Goal: Check status: Check status

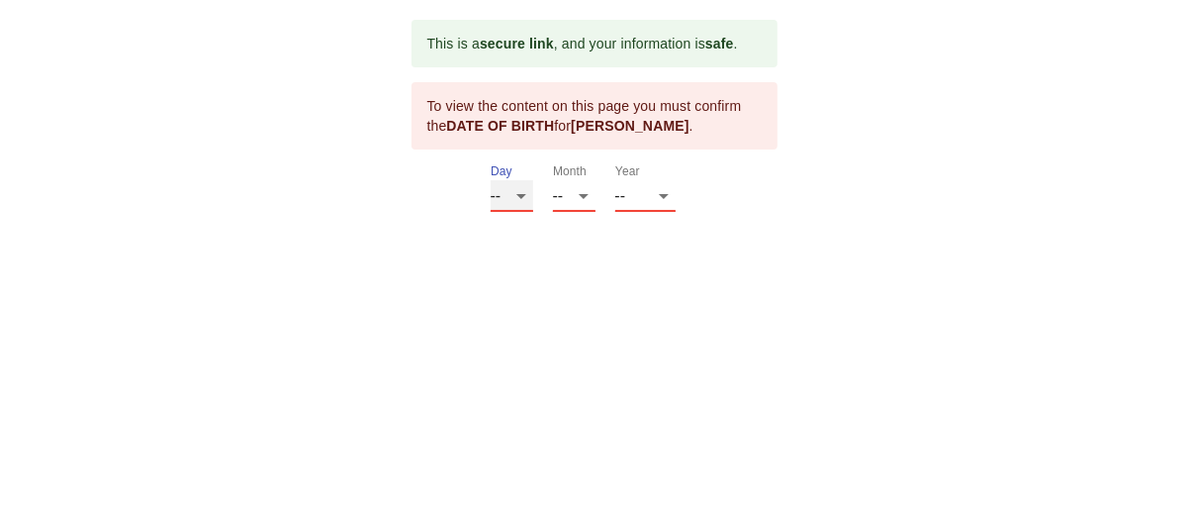
click at [522, 212] on select "-- 01 02 03 04 05 06 07 08 09 10 11 12 13 14 15 16 17 18 19 20 21 22 23 24 25 2…" at bounding box center [512, 196] width 43 height 32
click at [521, 212] on select "-- 01 02 03 04 05 06 07 08 09 10 11 12 13 14 15 16 17 18 19 20 21 22 23 24 25 2…" at bounding box center [512, 196] width 43 height 32
select select "22"
click at [491, 212] on select "-- 01 02 03 04 05 06 07 08 09 10 11 12 13 14 15 16 17 18 19 20 21 22 23 24 25 2…" at bounding box center [512, 196] width 43 height 32
click at [584, 212] on select "-- 01 02 03 04 05 06 07 08 09 10 11 12" at bounding box center [574, 196] width 43 height 32
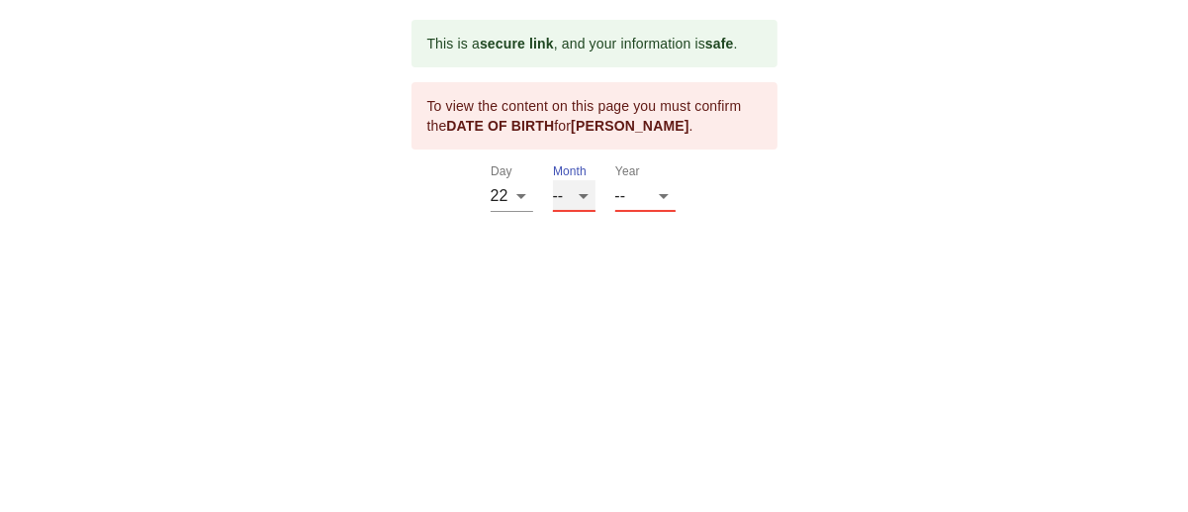
select select "02"
click at [556, 212] on select "-- 01 02 03 04 05 06 07 08 09 10 11 12" at bounding box center [574, 196] width 43 height 32
click at [676, 212] on select "-- 2025 2024 2023 2022 2021 2020 2019 2018 2017 2016 2015 2014 2013 2012 2011 2…" at bounding box center [645, 196] width 60 height 32
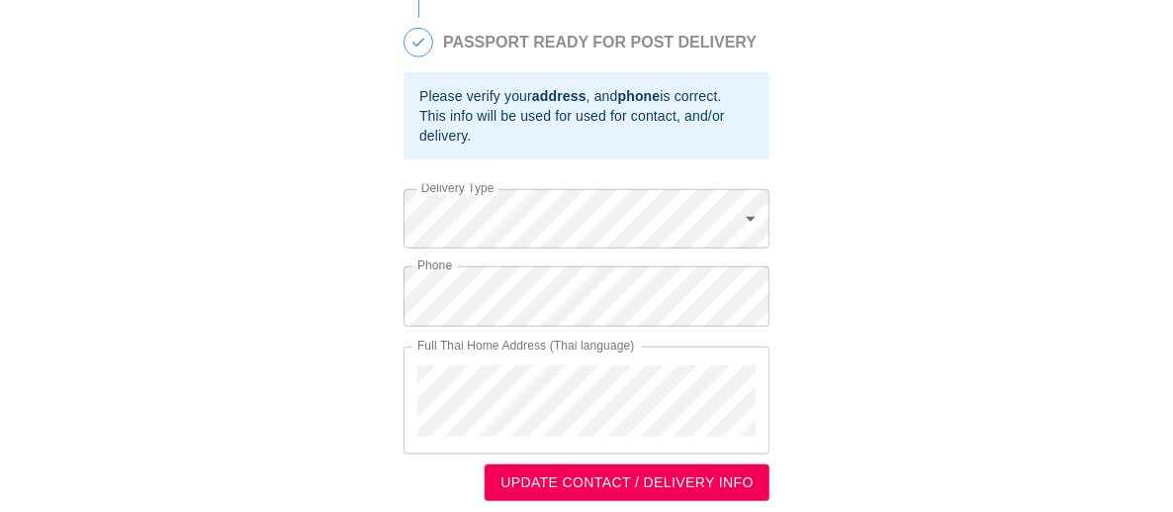
scroll to position [1192, 0]
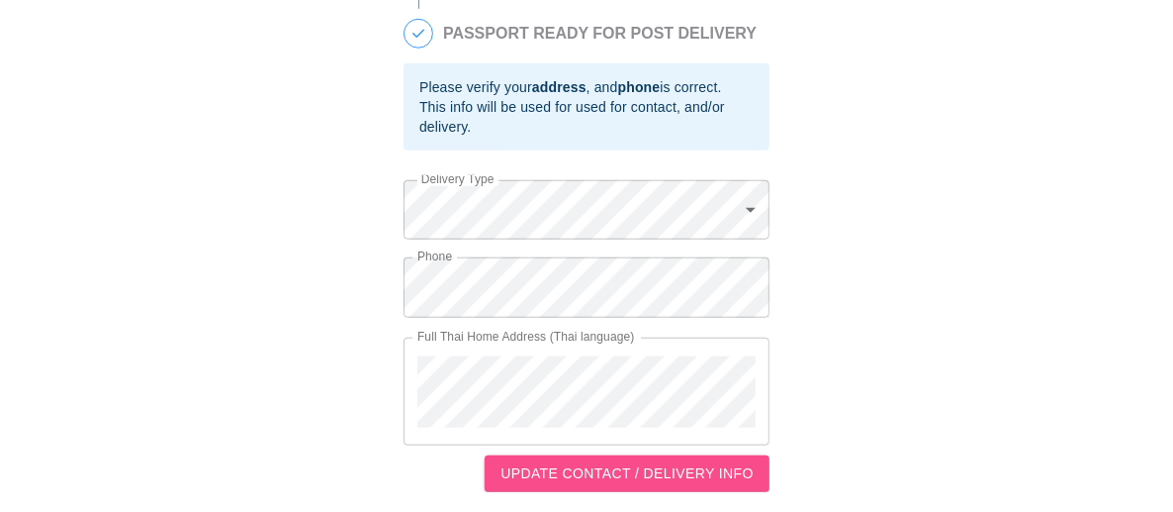
click at [665, 472] on span "UPDATE CONTACT / DELIVERY INFO" at bounding box center [627, 473] width 253 height 25
